Goal: Information Seeking & Learning: Understand process/instructions

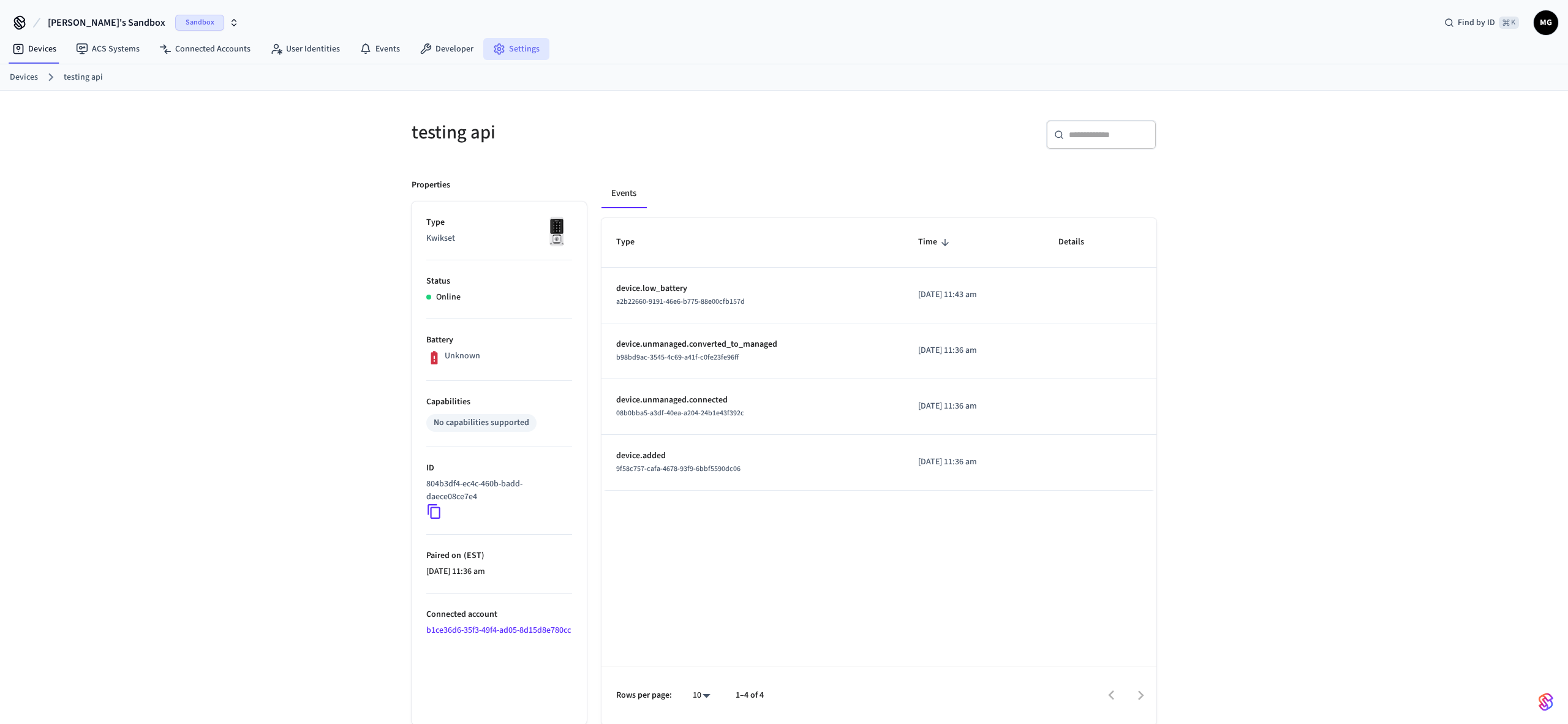
click at [517, 41] on link "Settings" at bounding box center [517, 49] width 66 height 22
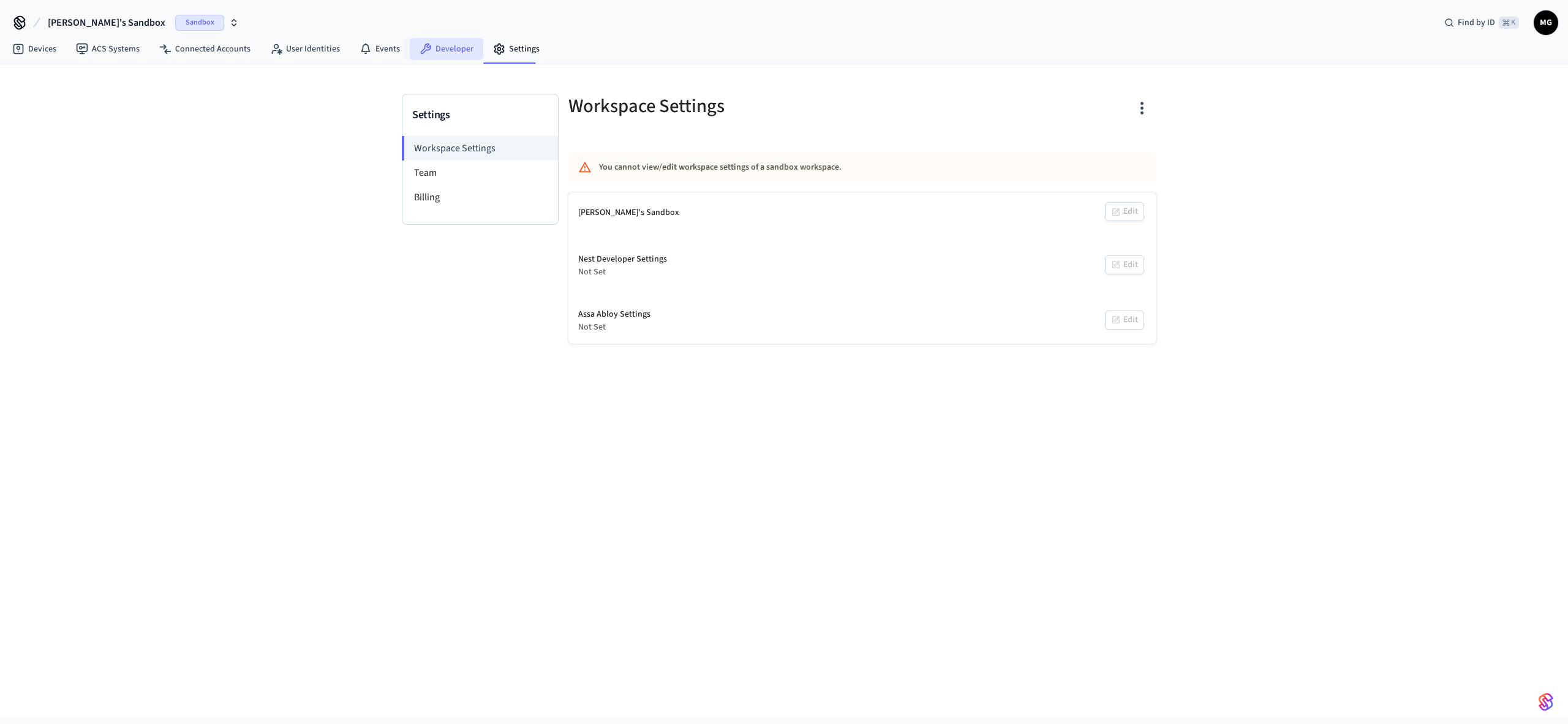
click at [446, 50] on link "Developer" at bounding box center [446, 49] width 74 height 22
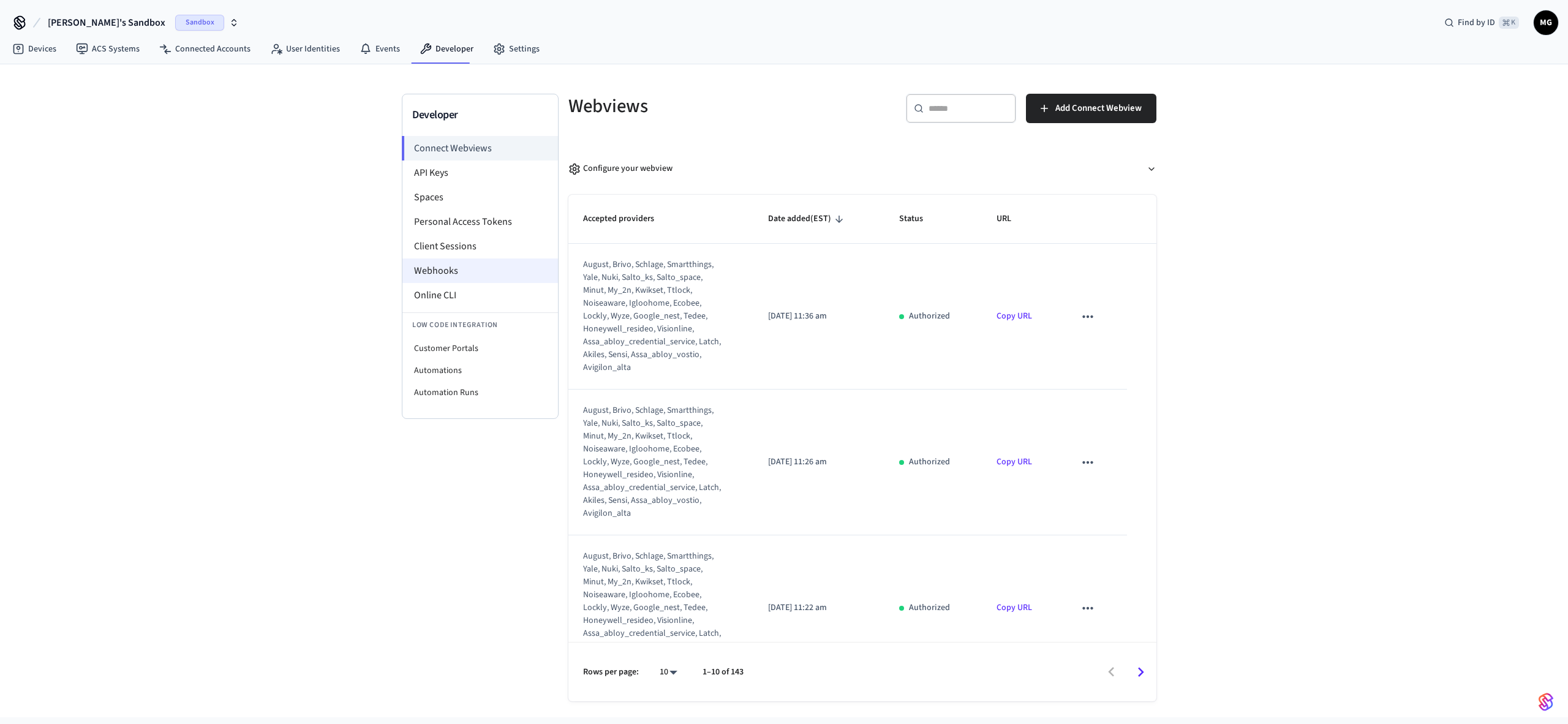
click at [457, 276] on li "Webhooks" at bounding box center [480, 271] width 156 height 25
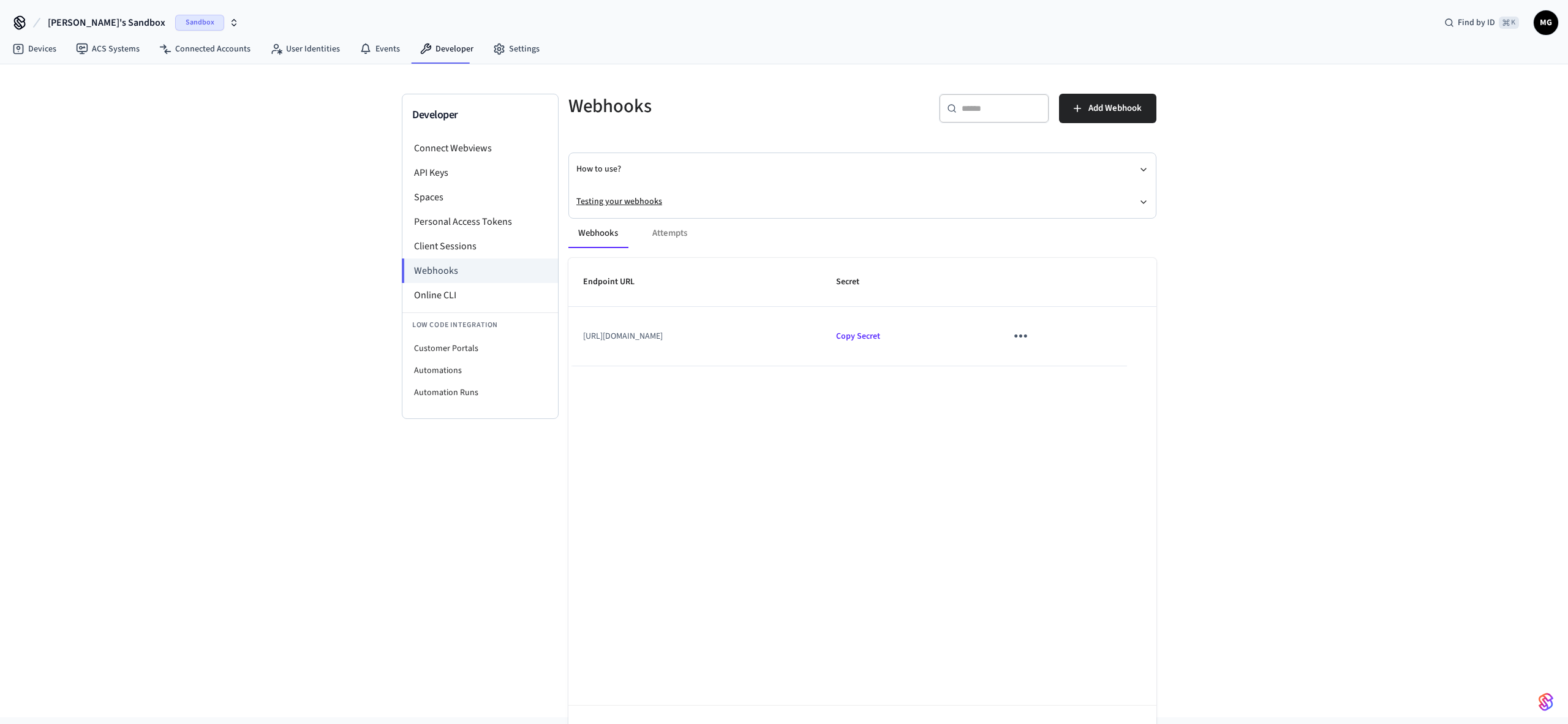
click at [591, 196] on button "Testing your webhooks" at bounding box center [862, 201] width 572 height 32
click at [678, 221] on link "Webhooks Playground" at bounding box center [648, 224] width 83 height 12
